Goal: Find contact information: Find contact information

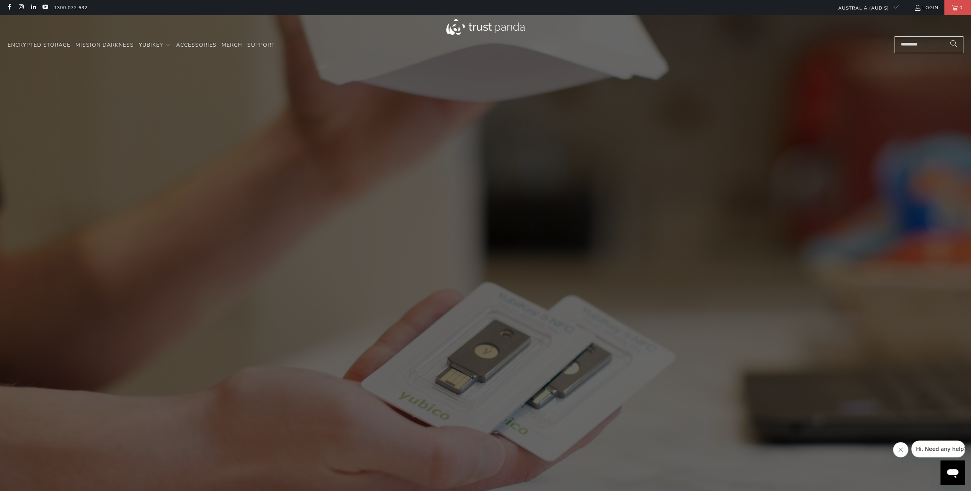
scroll to position [0, 166]
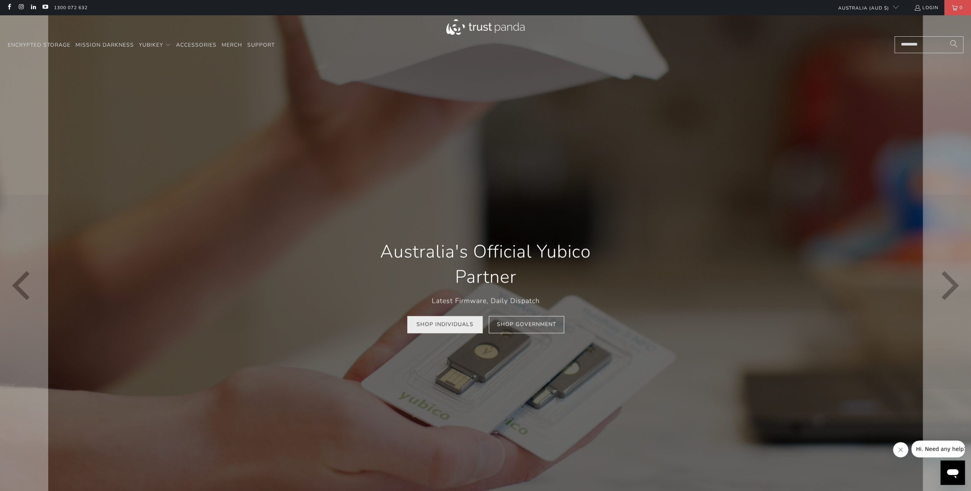
click at [459, 324] on link "Shop Individuals" at bounding box center [444, 324] width 75 height 17
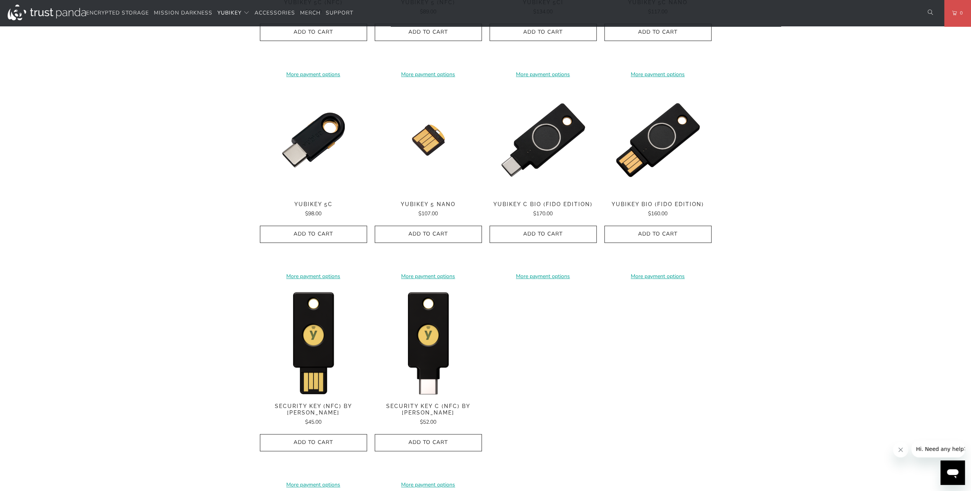
scroll to position [574, 0]
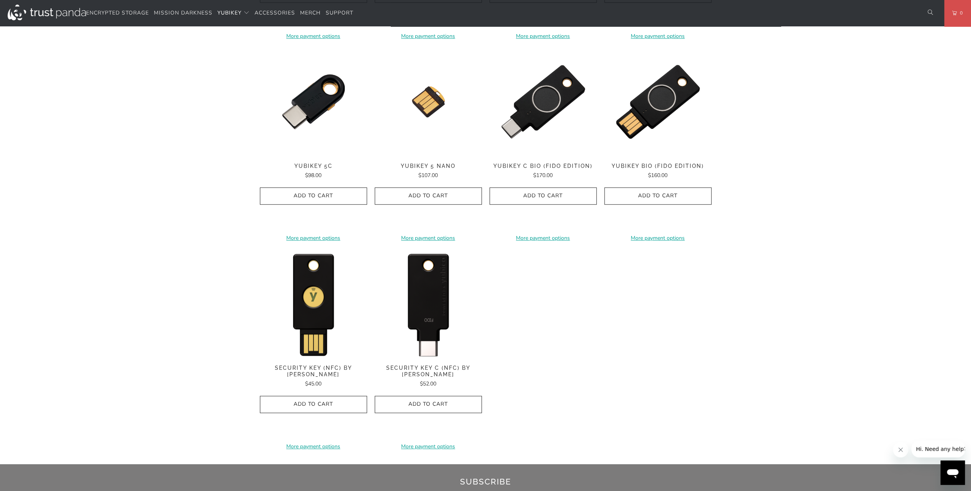
click at [437, 296] on img at bounding box center [428, 303] width 107 height 107
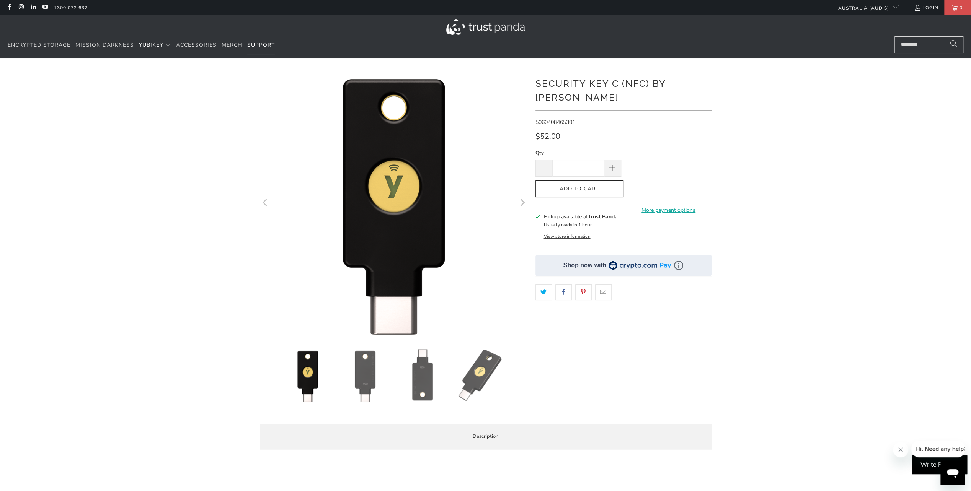
click at [262, 44] on span "Support" at bounding box center [261, 44] width 28 height 7
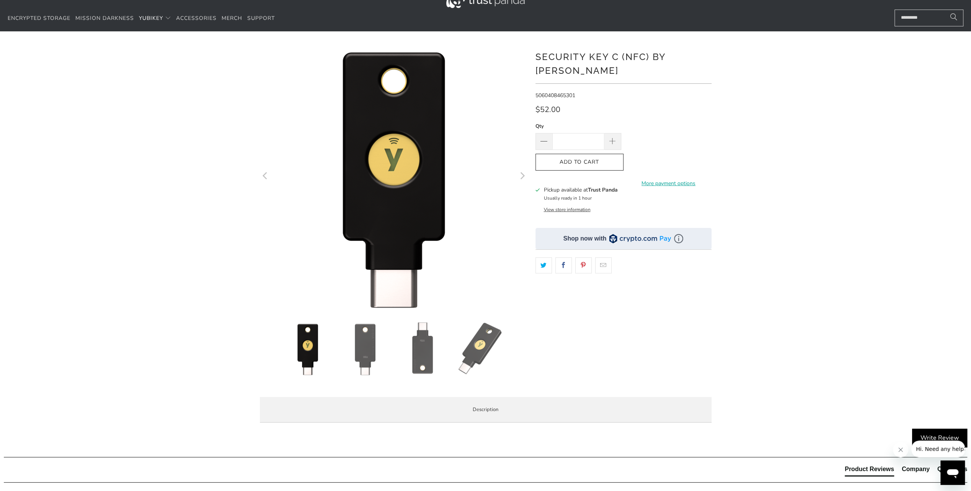
scroll to position [38, 0]
